Goal: Task Accomplishment & Management: Complete application form

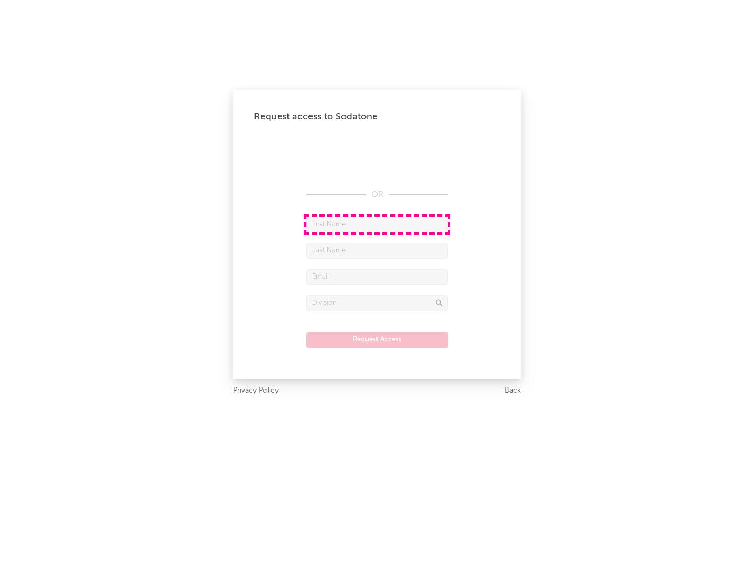
click at [377, 224] on input "text" at bounding box center [376, 225] width 141 height 16
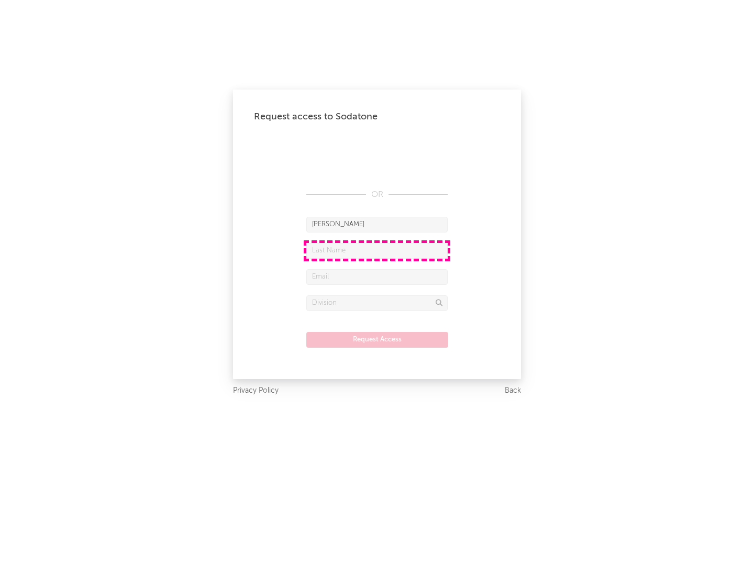
type input "[PERSON_NAME]"
click at [377, 250] on input "text" at bounding box center [376, 251] width 141 height 16
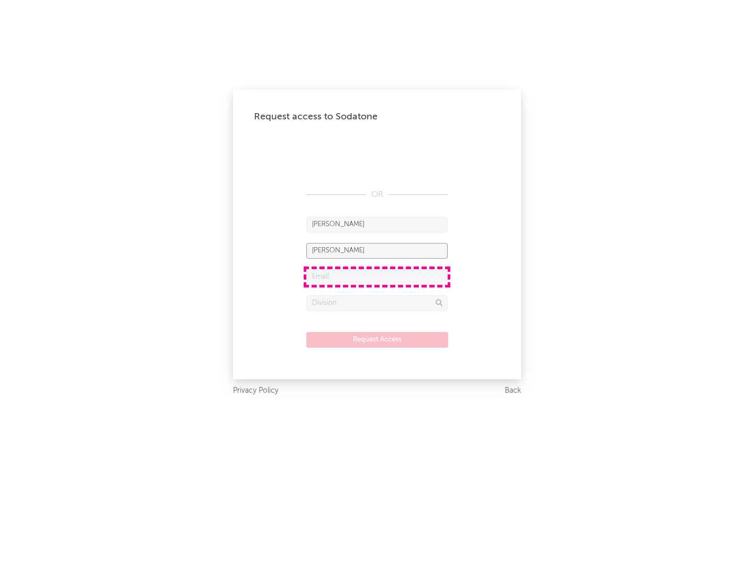
type input "[PERSON_NAME]"
click at [377, 276] on input "text" at bounding box center [376, 277] width 141 height 16
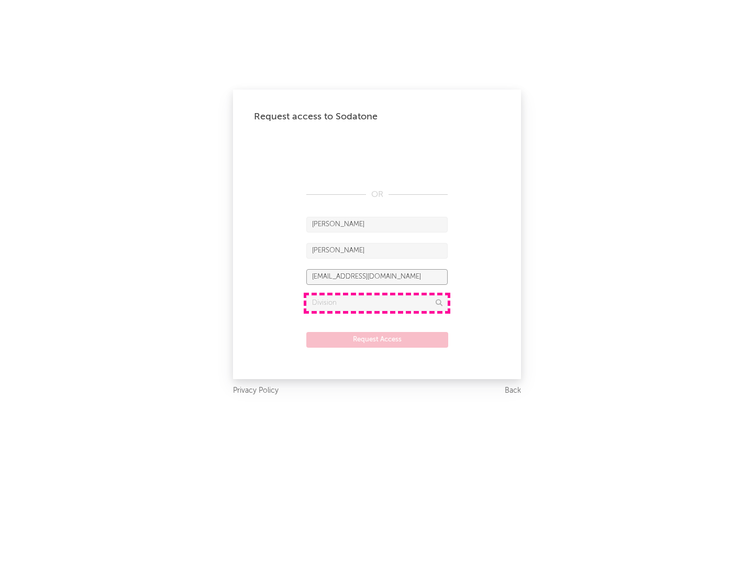
type input "[EMAIL_ADDRESS][DOMAIN_NAME]"
click at [377, 303] on input "text" at bounding box center [376, 303] width 141 height 16
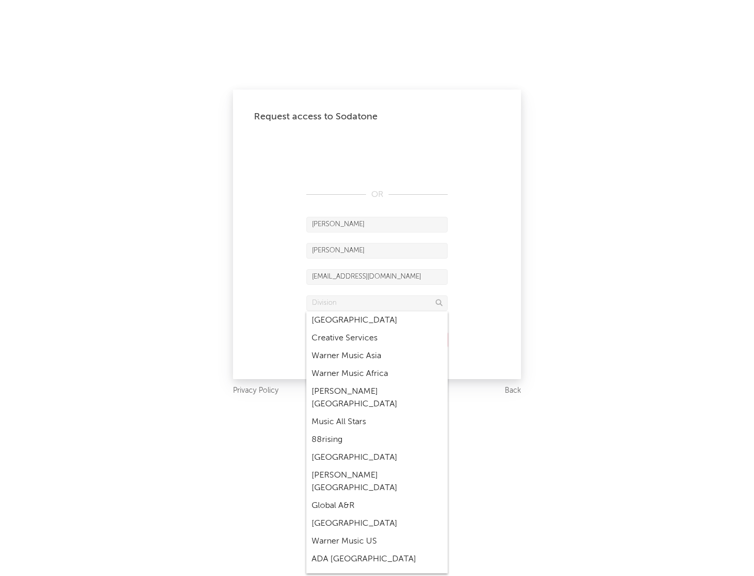
click at [377, 413] on div "Music All Stars" at bounding box center [376, 422] width 141 height 18
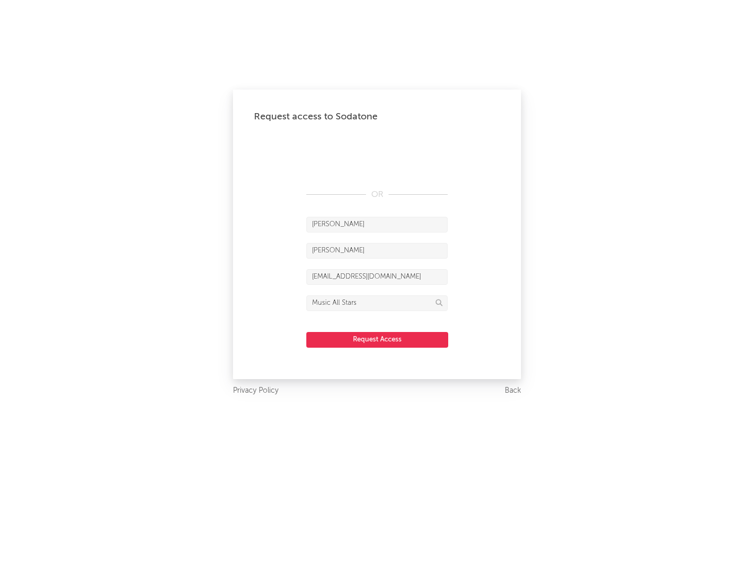
type input "Music All Stars"
click at [377, 339] on button "Request Access" at bounding box center [377, 340] width 142 height 16
